Goal: Transaction & Acquisition: Purchase product/service

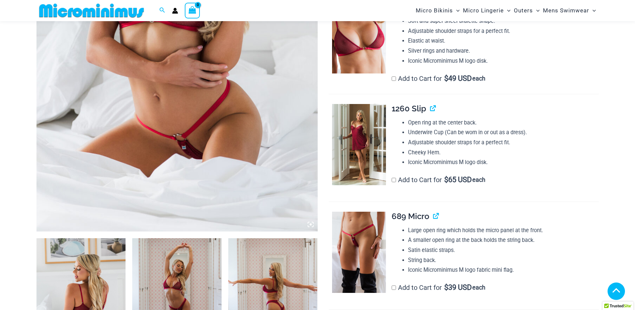
scroll to position [295, 0]
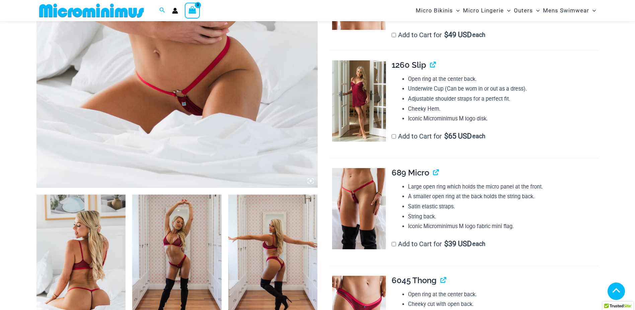
click at [82, 248] on img at bounding box center [81, 261] width 89 height 134
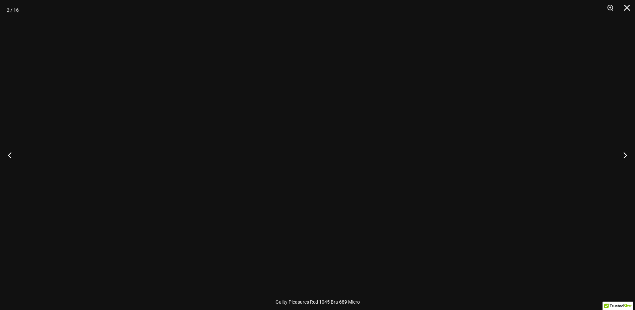
click at [96, 247] on div at bounding box center [317, 155] width 635 height 310
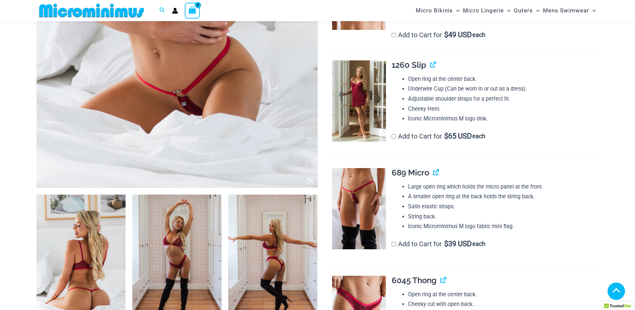
click at [79, 257] on img at bounding box center [81, 261] width 89 height 134
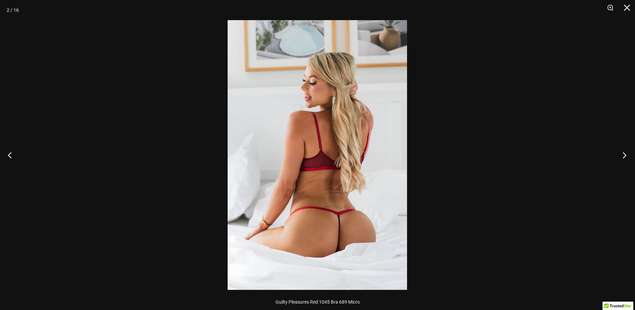
click at [622, 153] on button "Next" at bounding box center [622, 154] width 25 height 33
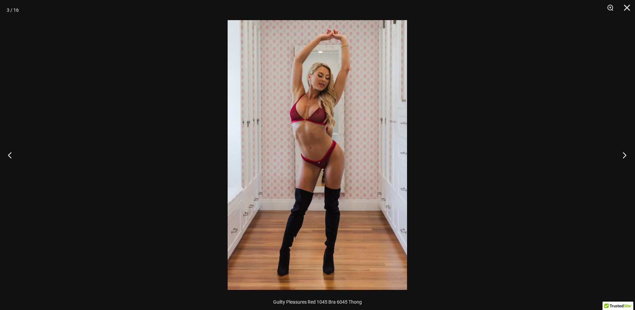
click at [622, 153] on button "Next" at bounding box center [622, 154] width 25 height 33
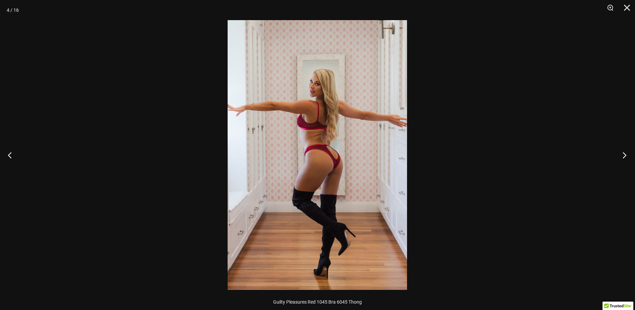
click at [622, 153] on button "Next" at bounding box center [622, 154] width 25 height 33
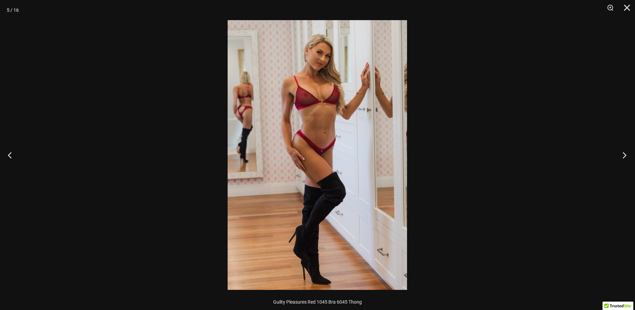
click at [622, 153] on button "Next" at bounding box center [622, 154] width 25 height 33
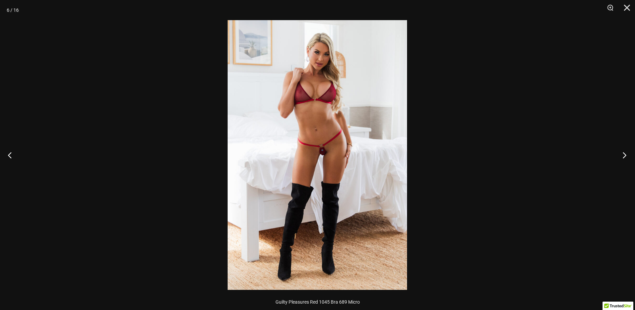
click at [622, 153] on button "Next" at bounding box center [622, 154] width 25 height 33
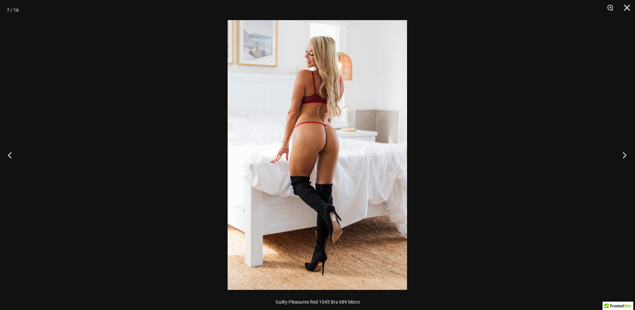
click at [622, 153] on button "Next" at bounding box center [622, 154] width 25 height 33
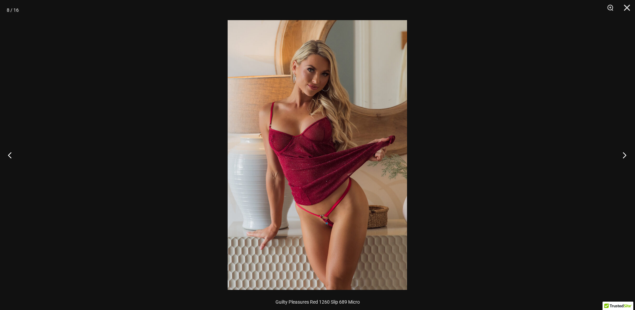
click at [622, 153] on button "Next" at bounding box center [622, 154] width 25 height 33
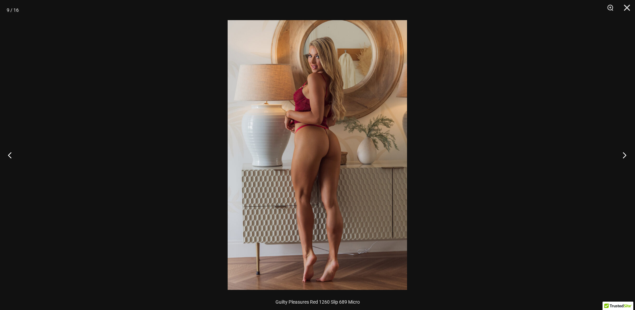
click at [622, 153] on button "Next" at bounding box center [622, 154] width 25 height 33
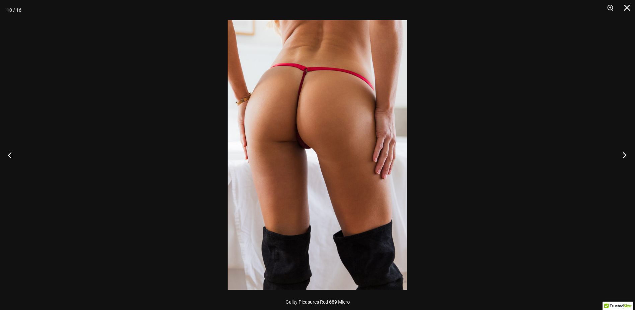
click at [622, 153] on button "Next" at bounding box center [622, 154] width 25 height 33
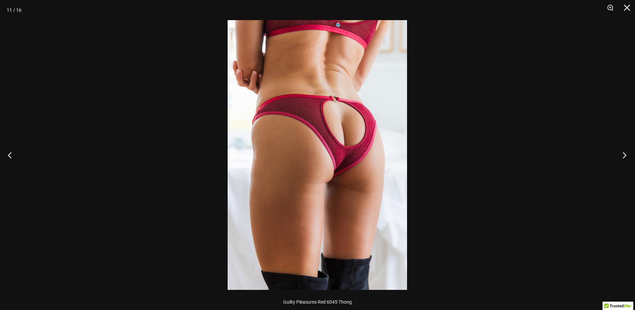
click at [622, 153] on button "Next" at bounding box center [622, 154] width 25 height 33
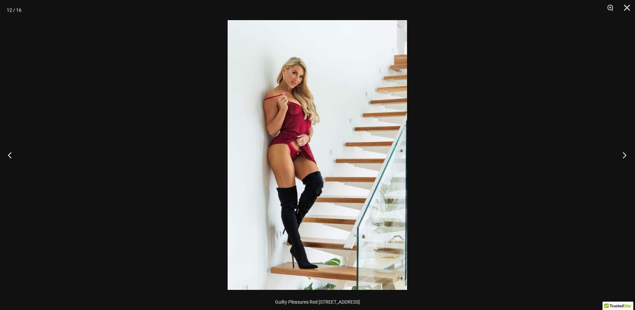
click at [622, 153] on button "Next" at bounding box center [622, 154] width 25 height 33
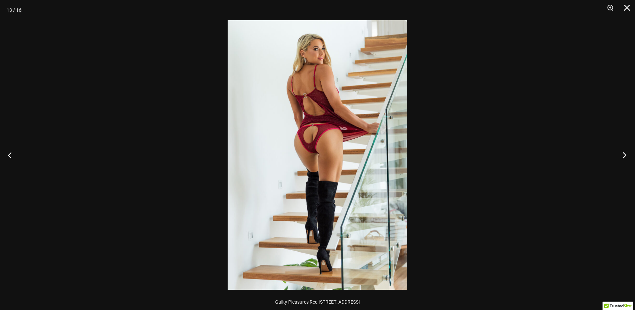
click at [622, 153] on button "Next" at bounding box center [622, 154] width 25 height 33
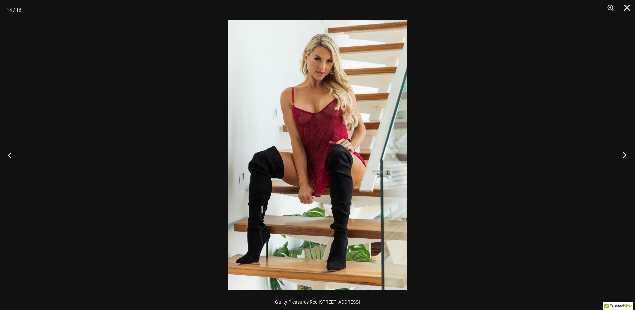
click at [622, 153] on button "Next" at bounding box center [622, 154] width 25 height 33
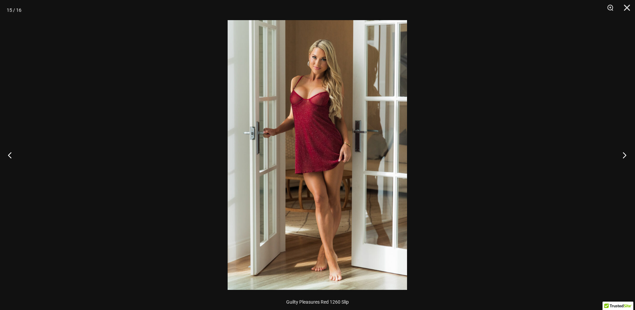
click at [622, 153] on button "Next" at bounding box center [622, 154] width 25 height 33
